Goal: Entertainment & Leisure: Consume media (video, audio)

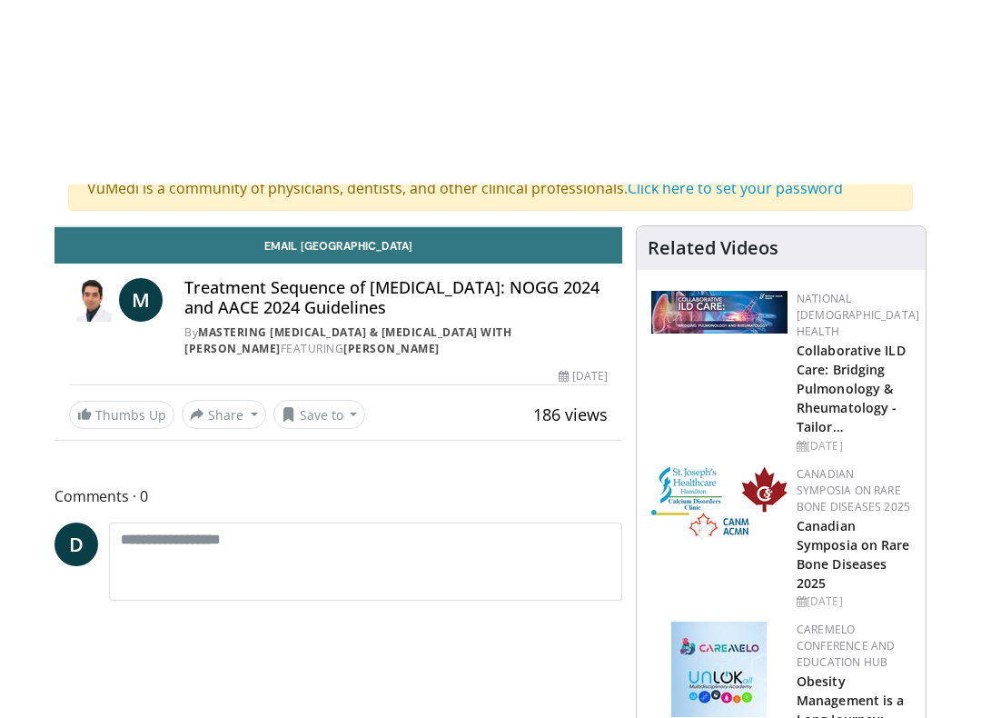
scroll to position [18, 0]
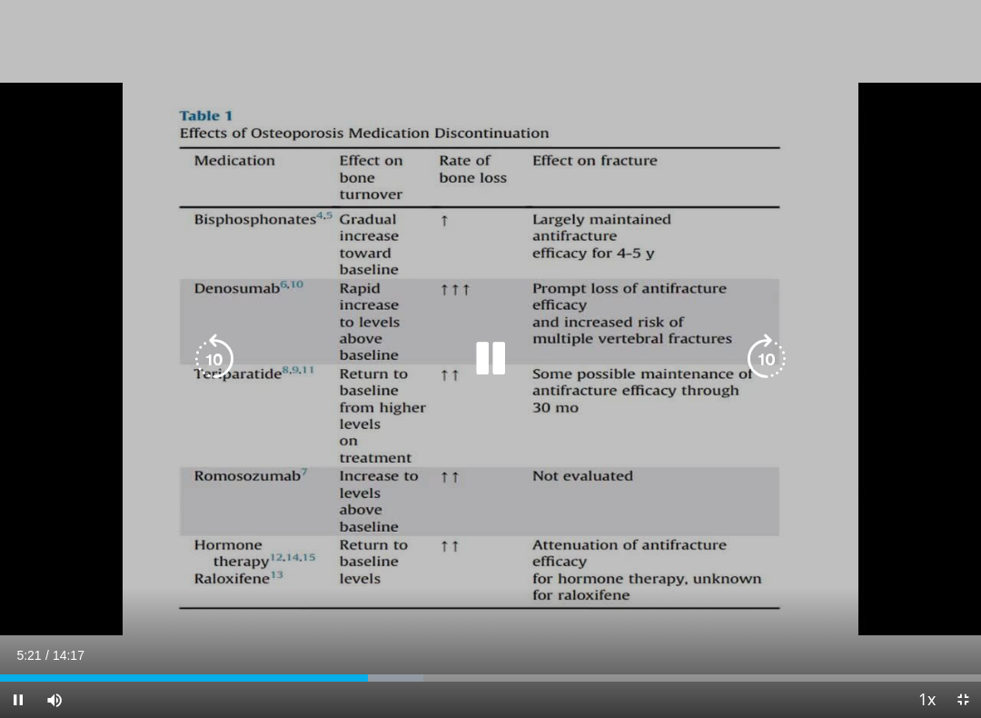
click at [504, 359] on icon "Video Player" at bounding box center [490, 358] width 51 height 51
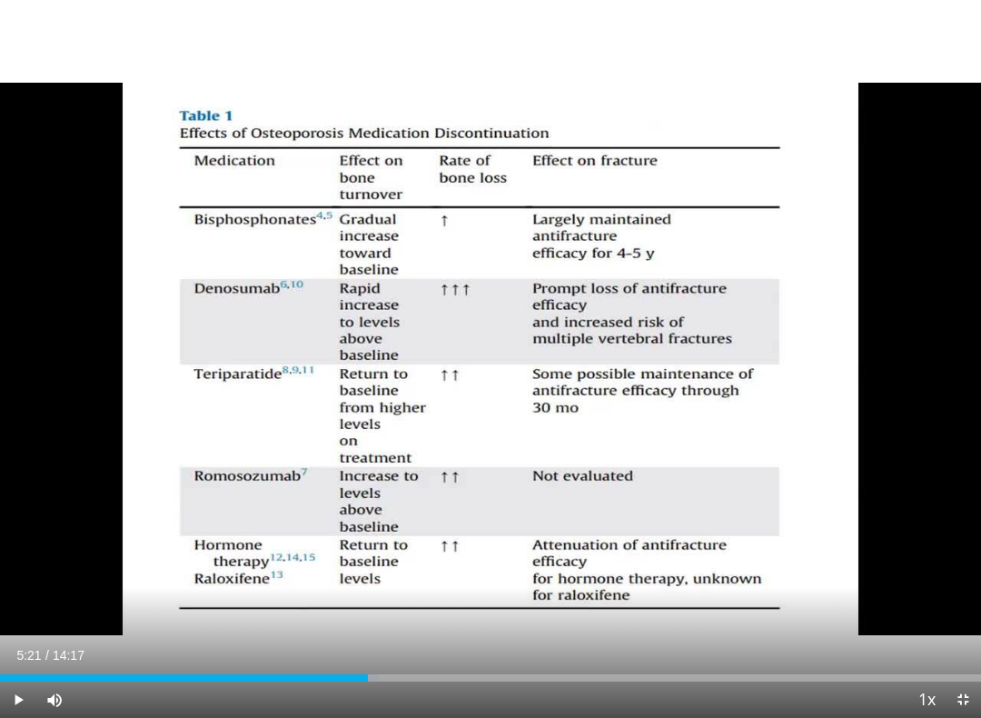
click at [507, 481] on div "10 seconds Tap to unmute" at bounding box center [490, 359] width 981 height 718
click at [424, 381] on div "10 seconds Tap to unmute" at bounding box center [490, 359] width 981 height 718
click at [507, 381] on icon "Video Player" at bounding box center [490, 358] width 51 height 51
click at [423, 642] on div "Progress Bar" at bounding box center [220, 677] width 440 height 7
click at [417, 642] on div "Loaded : 99.99%" at bounding box center [490, 677] width 981 height 7
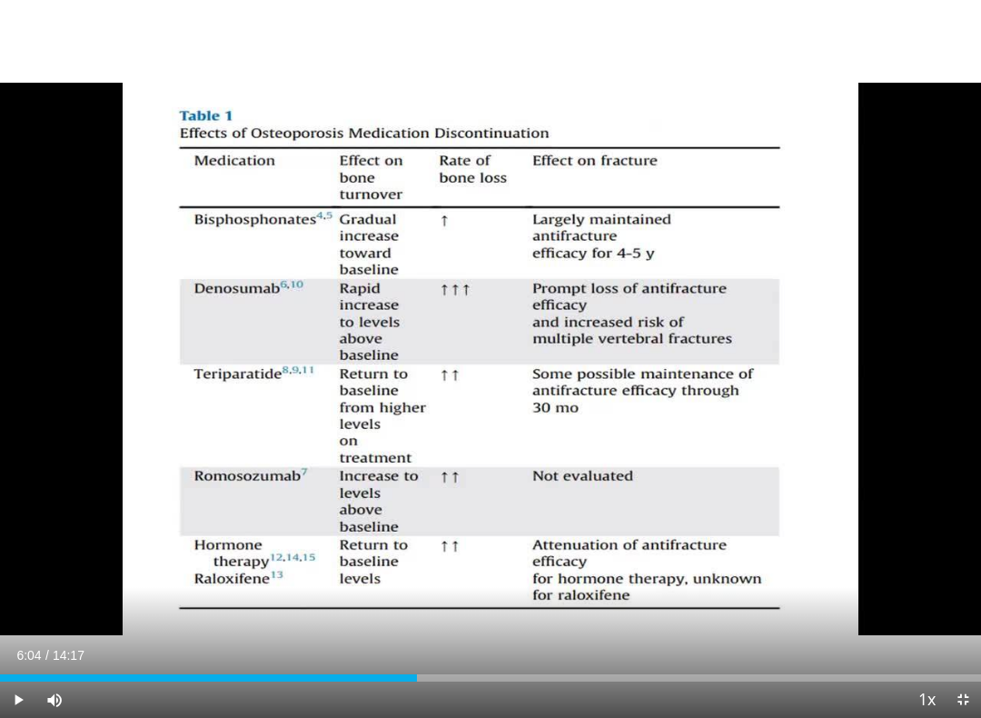
click at [0, 642] on div "Progress Bar" at bounding box center [0, 677] width 0 height 7
